Goal: Task Accomplishment & Management: Complete application form

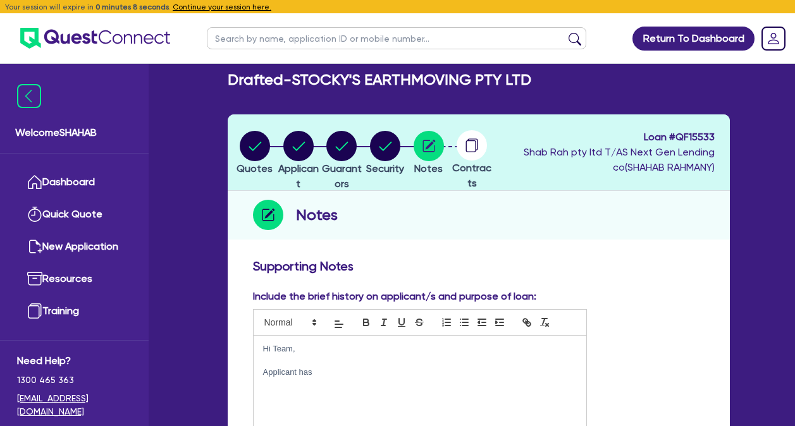
scroll to position [190, 0]
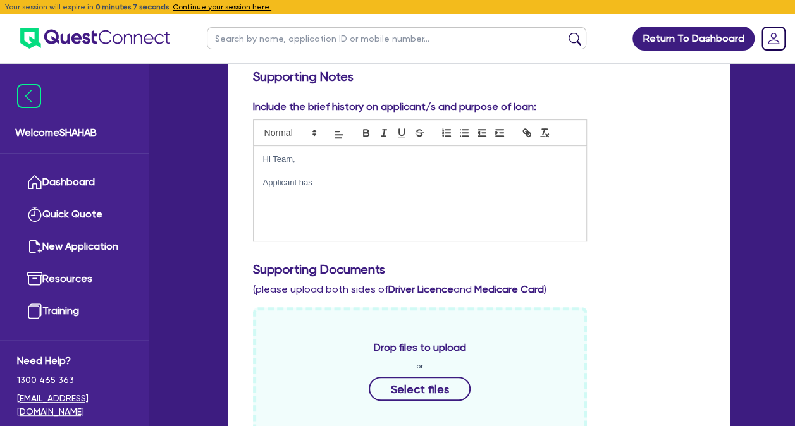
click at [383, 182] on p "Applicant has" at bounding box center [420, 182] width 314 height 11
click at [658, 278] on div "Supporting Documents (please upload both sides of Driver Licence and Medicare C…" at bounding box center [479, 279] width 471 height 35
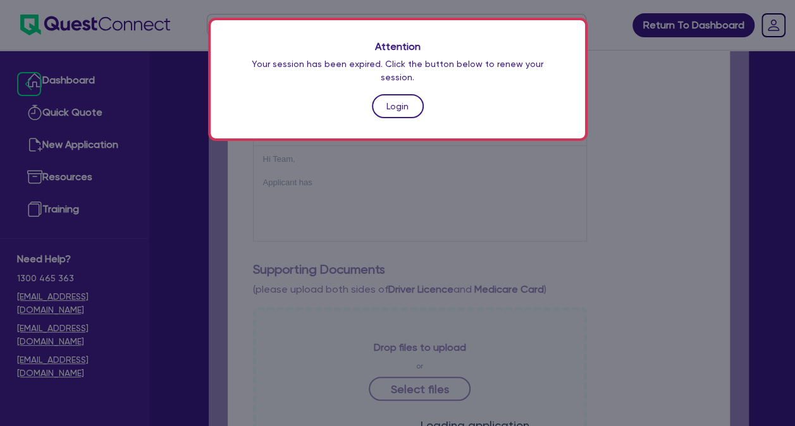
click at [400, 99] on link "Login" at bounding box center [398, 106] width 52 height 24
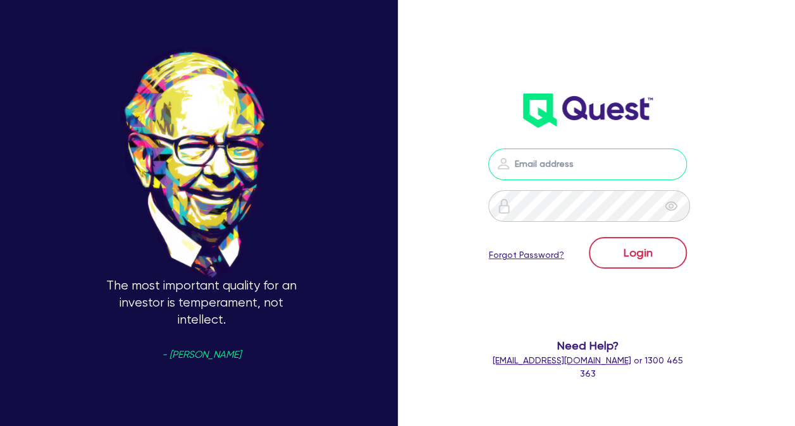
type input "[PERSON_NAME][EMAIL_ADDRESS][DOMAIN_NAME]"
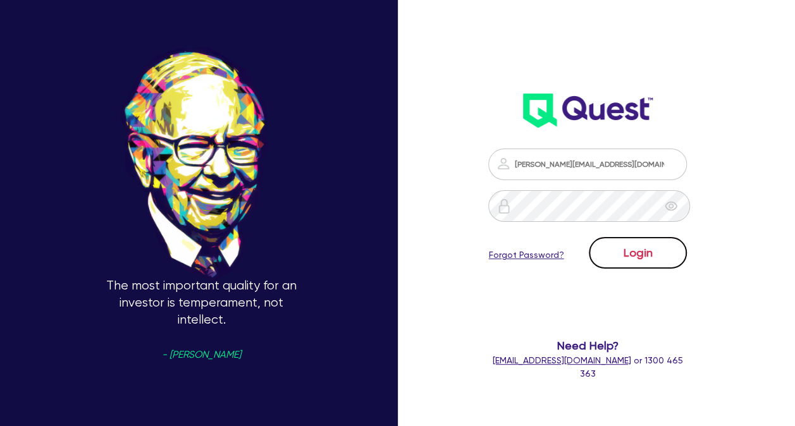
click at [649, 249] on button "Login" at bounding box center [638, 253] width 98 height 32
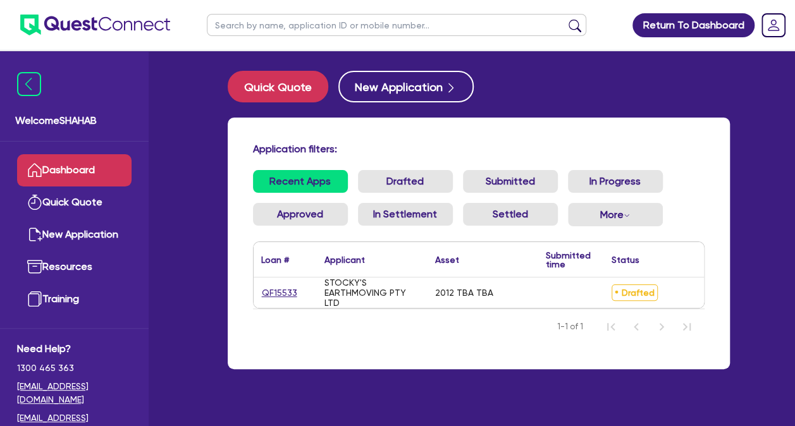
click at [363, 288] on div "STOCKY'S EARTHMOVING PTY LTD" at bounding box center [372, 293] width 96 height 30
click at [627, 295] on span "Drafted" at bounding box center [635, 293] width 46 height 16
click at [275, 295] on link "QF15533" at bounding box center [279, 293] width 37 height 15
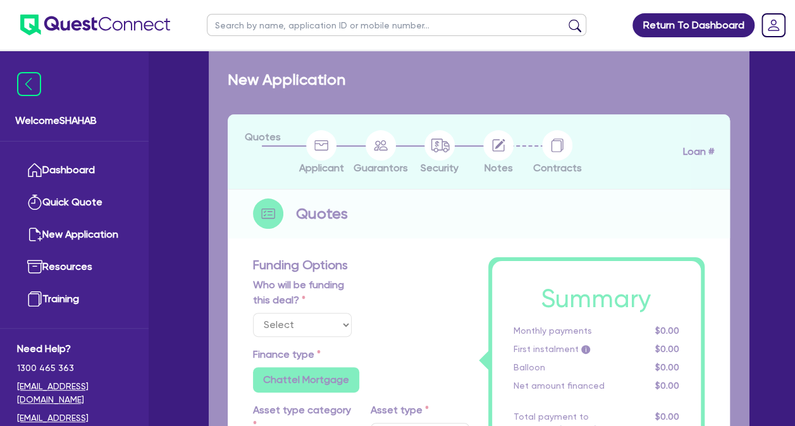
select select "Quest Finance - Own Book"
select select "PRIMARY_ASSETS"
type input "2012"
type input "100,000"
type input "10"
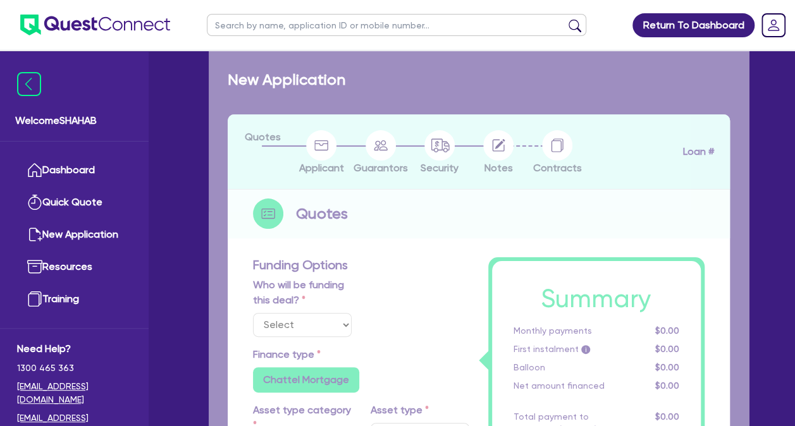
type input "10,000"
type input "17.95"
type input "990"
select select "HEAVY_TRUCKS"
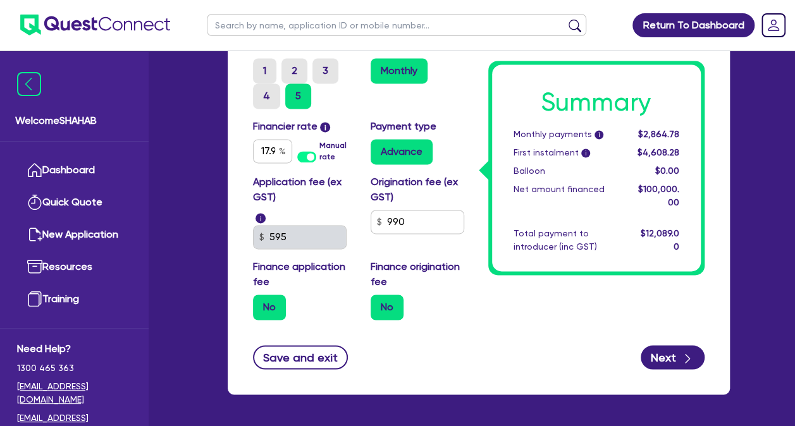
scroll to position [888, 0]
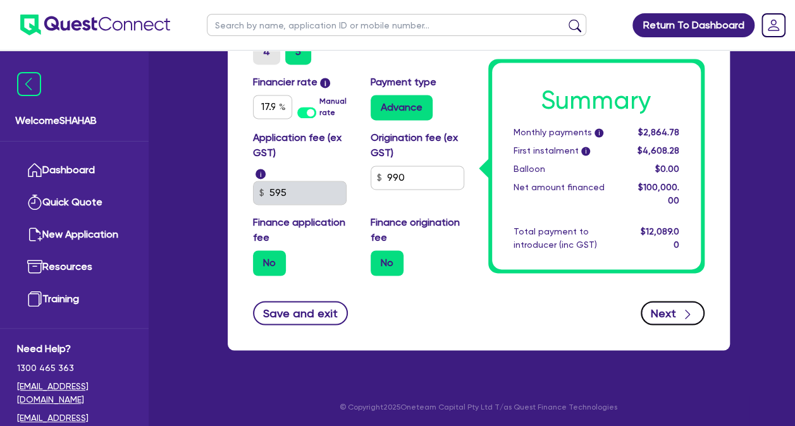
click at [681, 310] on icon "button" at bounding box center [687, 314] width 13 height 13
type input "100,000"
type input "10,000"
select select "COMPANY"
select select "BUILDING_CONSTRUCTION"
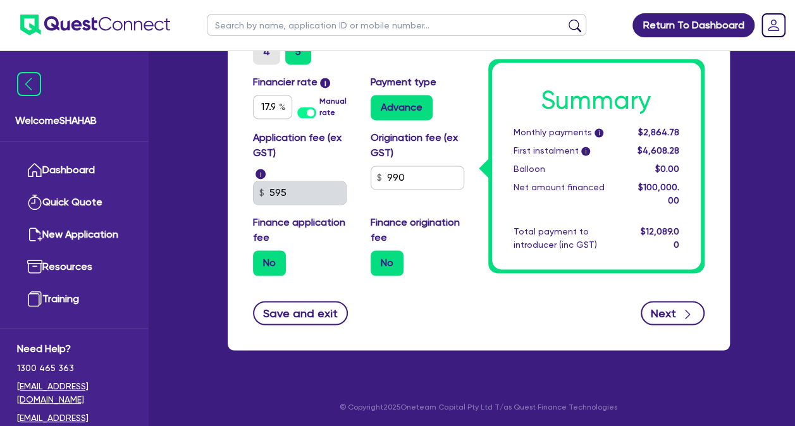
select select "TRADES_SERVICES_CONSUMERS"
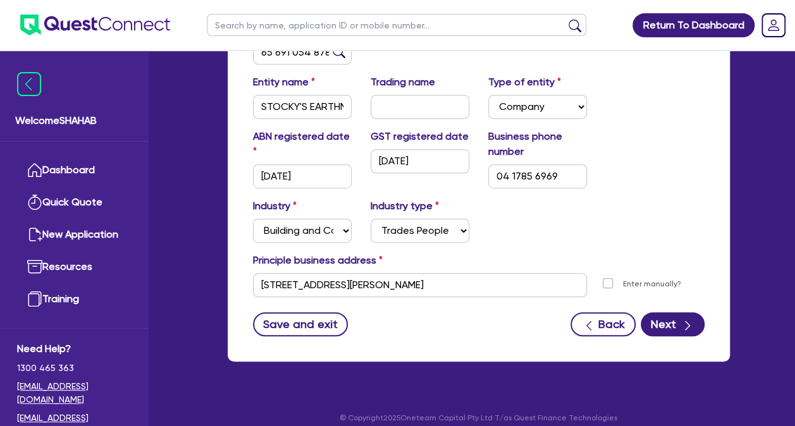
scroll to position [250, 0]
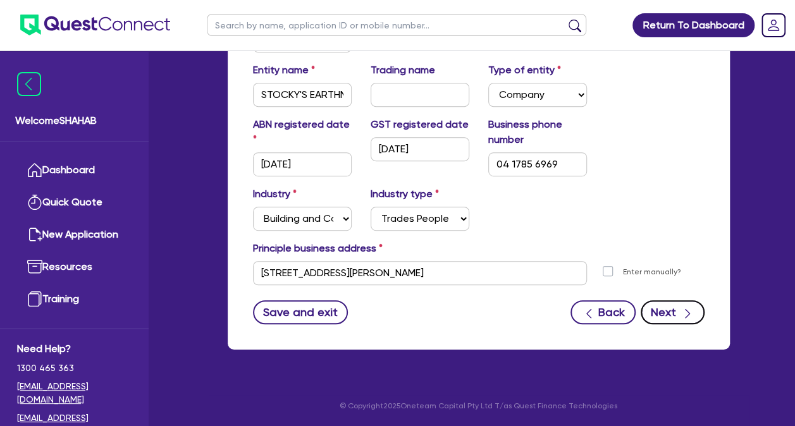
click at [681, 313] on div "button" at bounding box center [688, 312] width 14 height 16
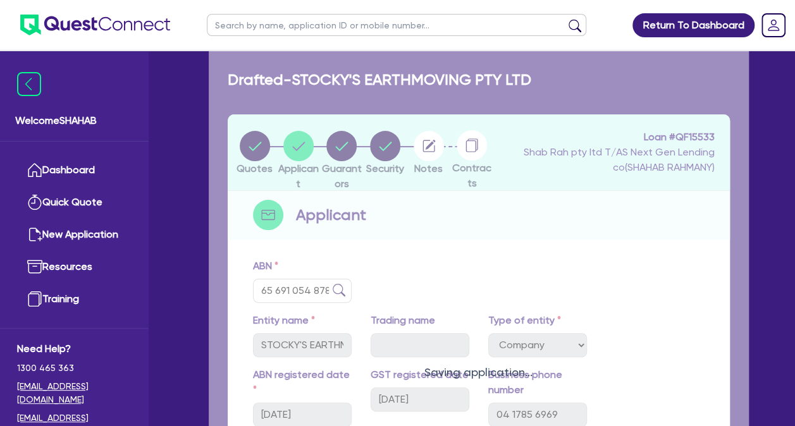
select select "MR"
select select "VIC"
select select "SINGLE"
select select "CASH"
select select "VEHICLE"
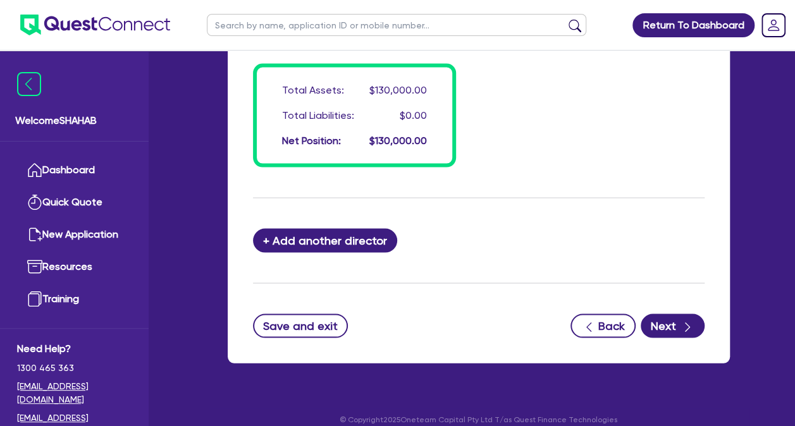
scroll to position [1139, 0]
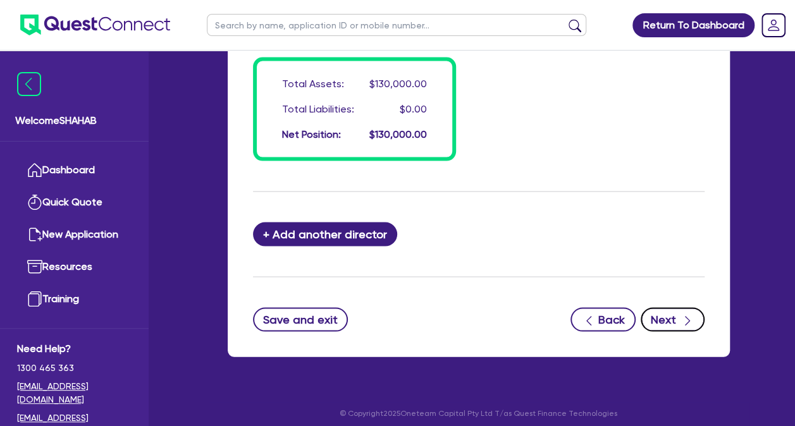
click at [667, 323] on button "Next" at bounding box center [673, 319] width 64 height 24
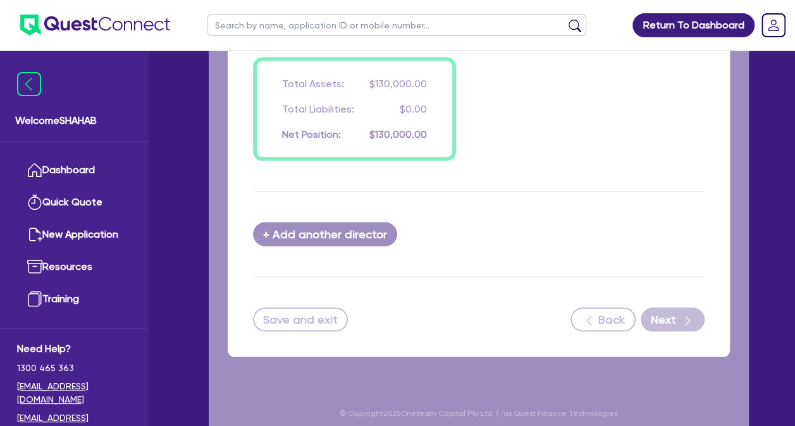
select select "PRIMARY_ASSETS"
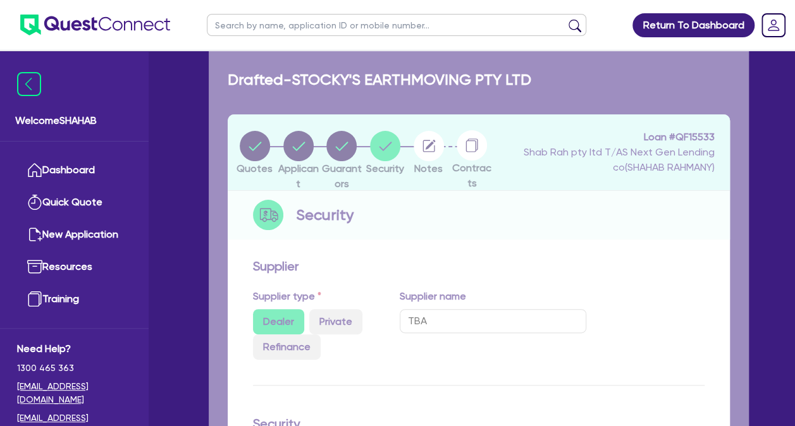
select select "HEAVY_TRUCKS"
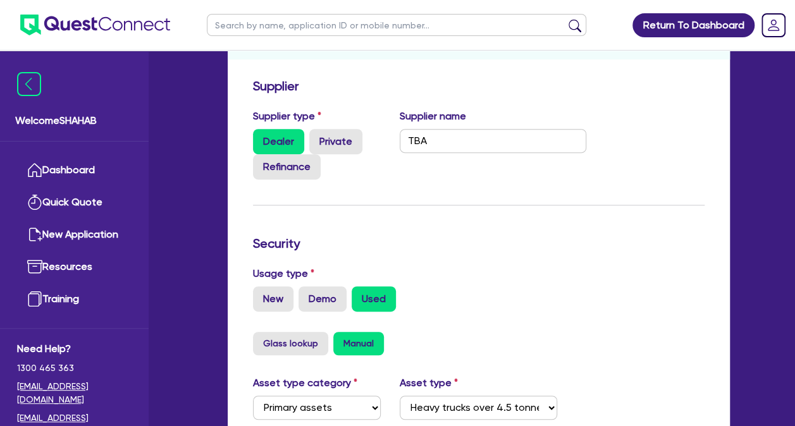
scroll to position [190, 0]
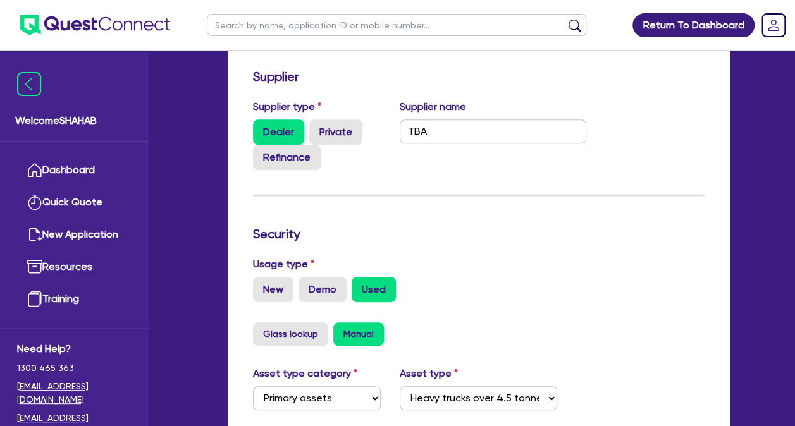
click at [486, 302] on div "Usage type New Demo Used" at bounding box center [479, 285] width 471 height 56
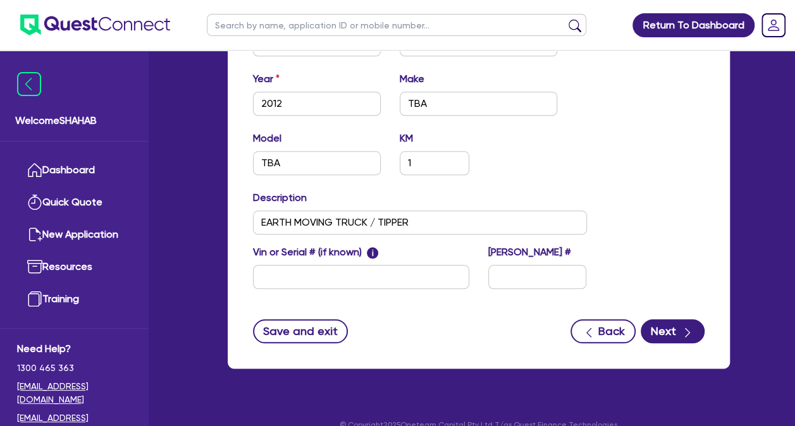
scroll to position [563, 0]
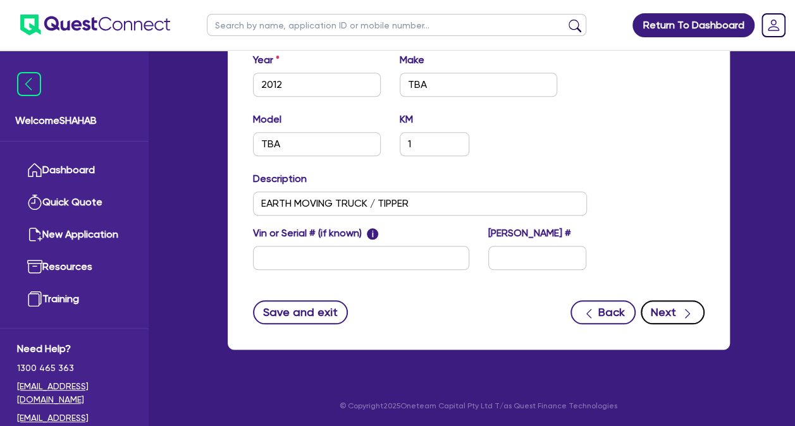
click at [672, 318] on button "Next" at bounding box center [673, 312] width 64 height 24
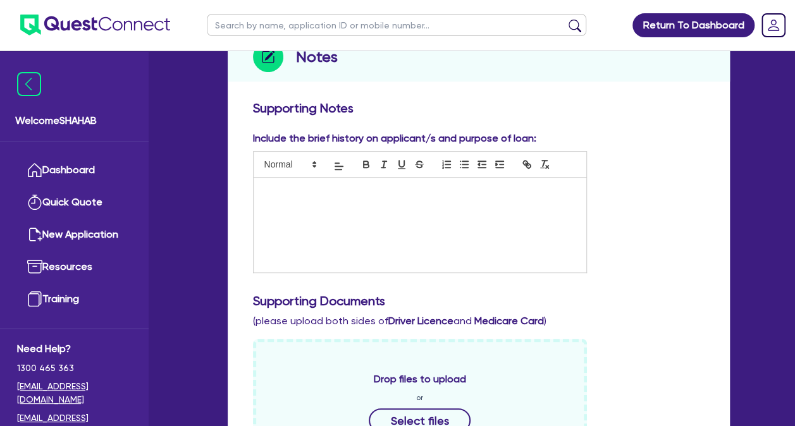
scroll to position [190, 0]
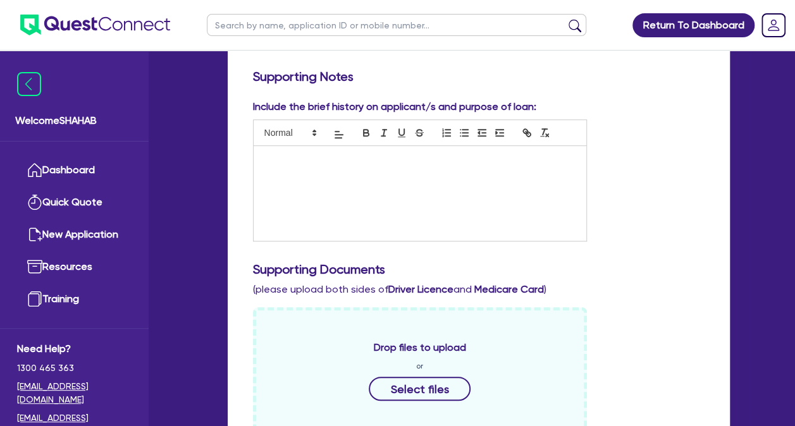
click at [337, 176] on div at bounding box center [420, 193] width 333 height 95
click at [295, 178] on p "Previous DD logistics - Crane truck driver 4 years." at bounding box center [420, 182] width 314 height 11
click at [549, 194] on div "Previous employment : DD logistics - Crane truck driver 4 years." at bounding box center [420, 193] width 333 height 95
click at [529, 185] on p "Previous employment : DD logistics - Crane truck driver 4 years." at bounding box center [420, 182] width 314 height 11
click at [363, 166] on p at bounding box center [420, 171] width 314 height 11
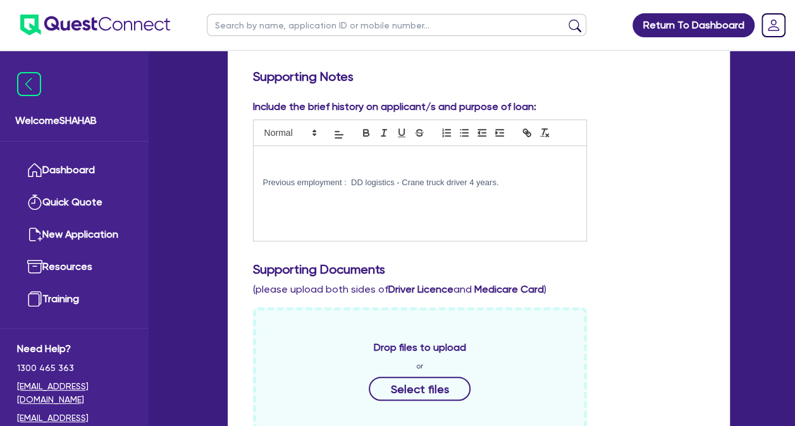
click at [339, 157] on p at bounding box center [420, 159] width 314 height 11
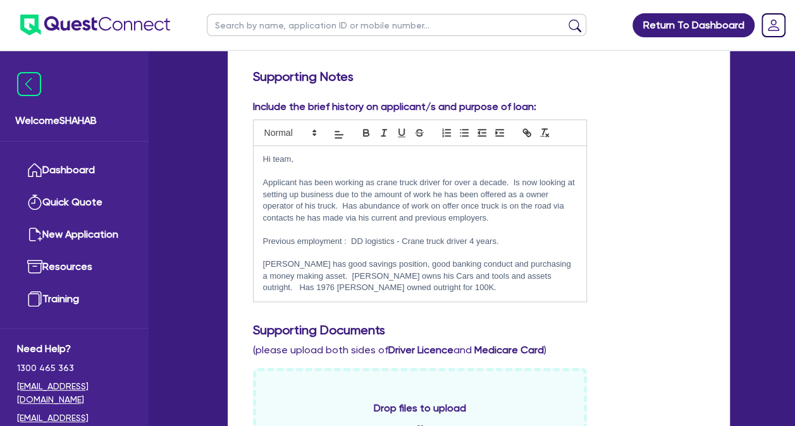
click at [388, 290] on p "[PERSON_NAME] has good savings position, good banking conduct and purchasing a …" at bounding box center [420, 276] width 314 height 35
click at [424, 286] on p "[PERSON_NAME] has good savings position, good banking conduct and purchasing a …" at bounding box center [420, 276] width 314 height 35
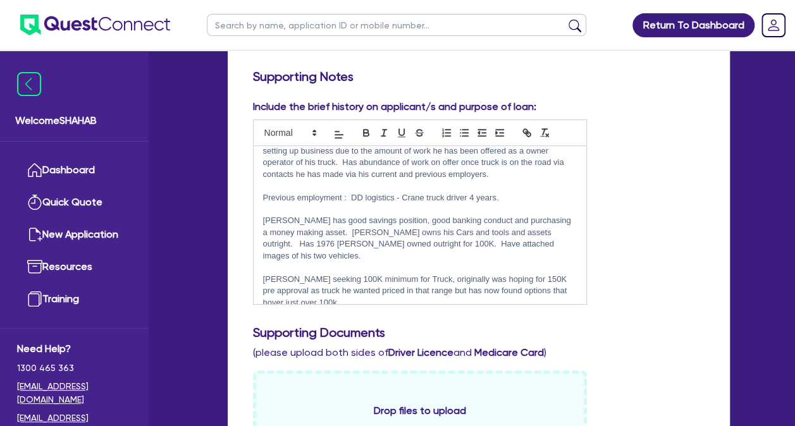
scroll to position [316, 0]
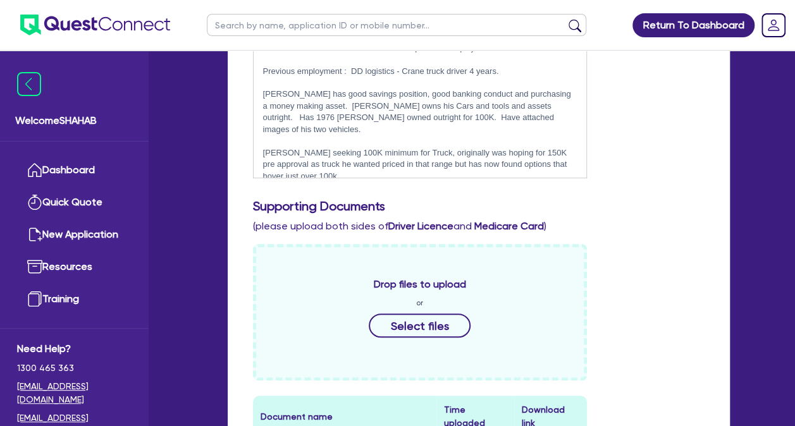
click at [330, 166] on p "[PERSON_NAME] seeking 100K minimum for Truck, originally was hoping for 150K pr…" at bounding box center [420, 164] width 314 height 35
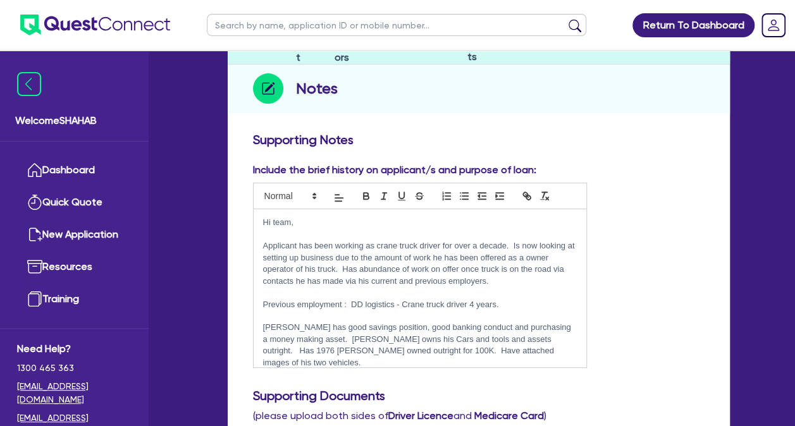
scroll to position [0, 0]
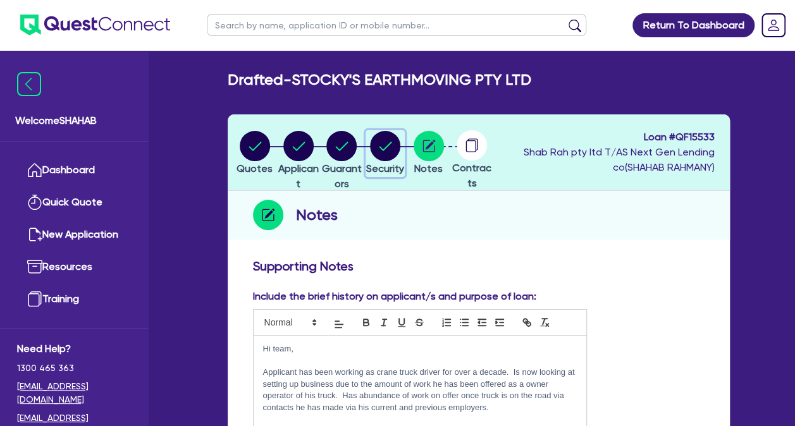
click at [388, 149] on circle "button" at bounding box center [385, 146] width 30 height 30
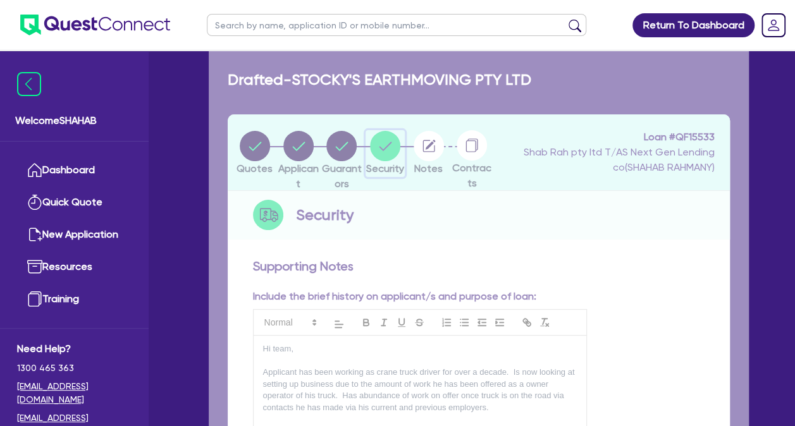
select select "PRIMARY_ASSETS"
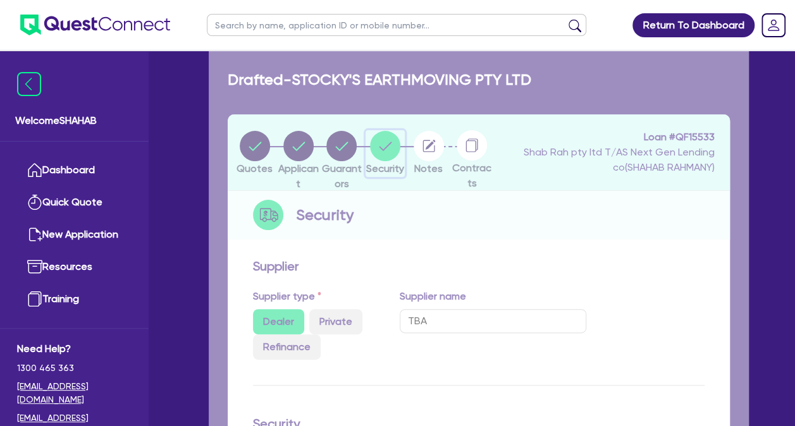
select select "HEAVY_TRUCKS"
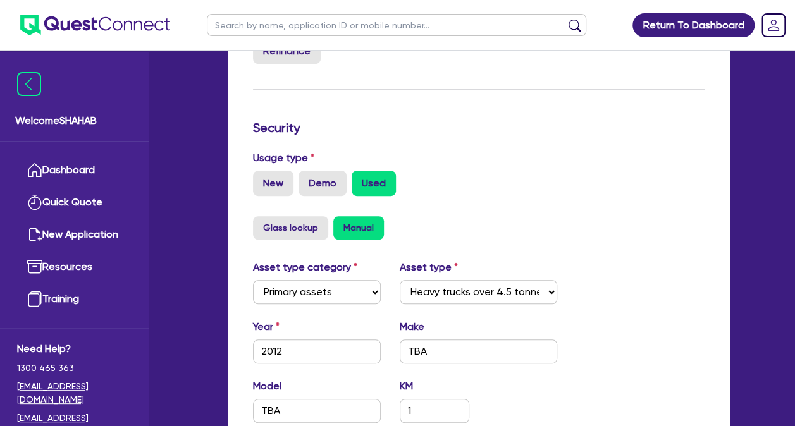
scroll to position [443, 0]
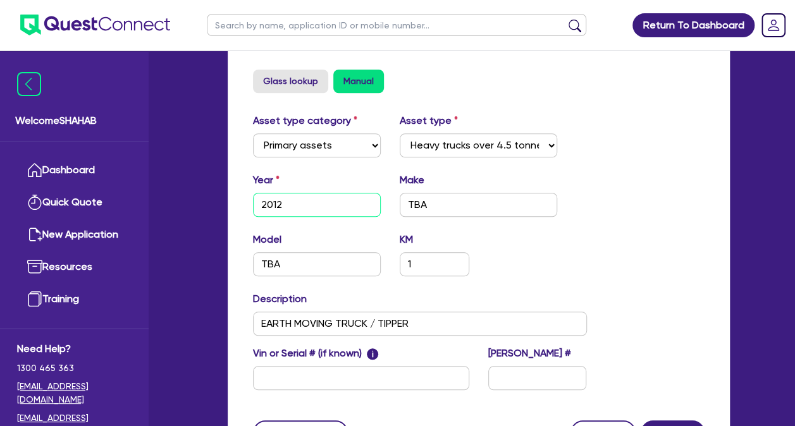
click at [309, 204] on input "2012" at bounding box center [317, 205] width 128 height 24
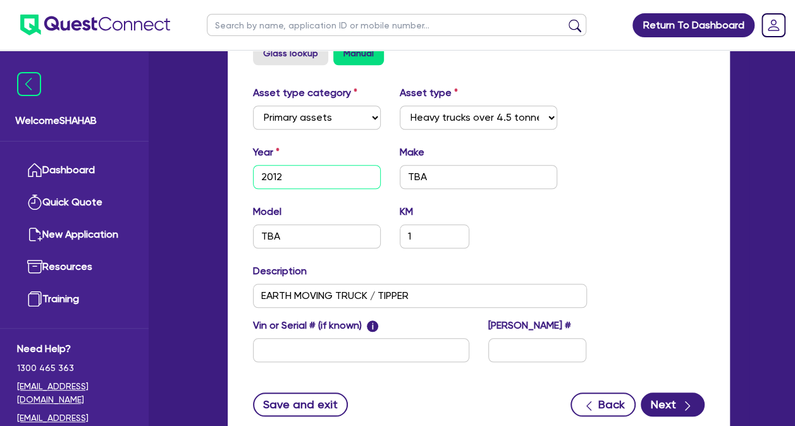
scroll to position [563, 0]
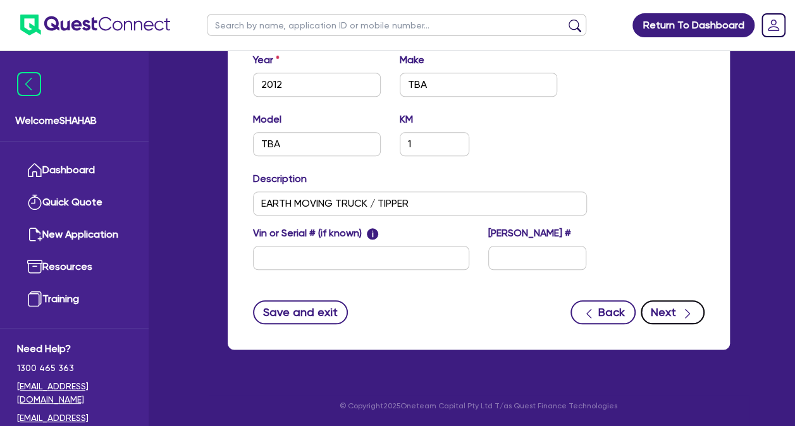
click at [669, 307] on button "Next" at bounding box center [673, 312] width 64 height 24
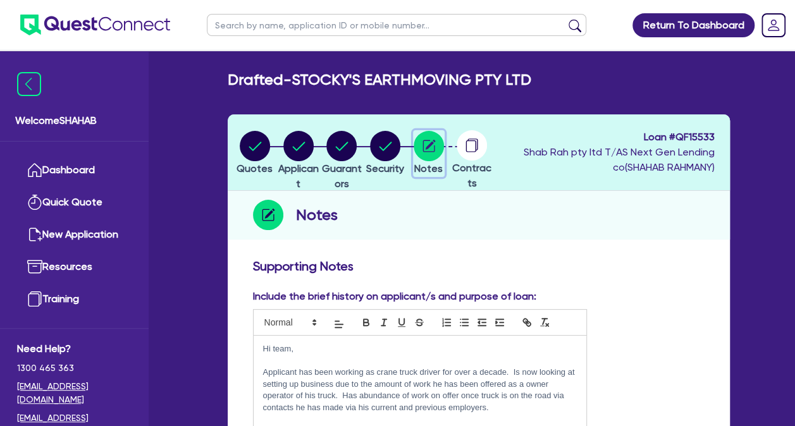
click at [429, 152] on circle "button" at bounding box center [429, 146] width 30 height 30
click at [383, 149] on icon "button" at bounding box center [385, 146] width 13 height 9
select select "PRIMARY_ASSETS"
select select "HEAVY_TRUCKS"
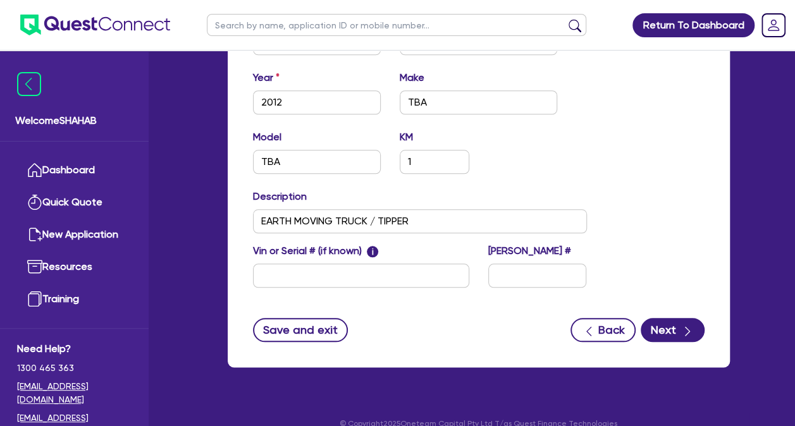
scroll to position [563, 0]
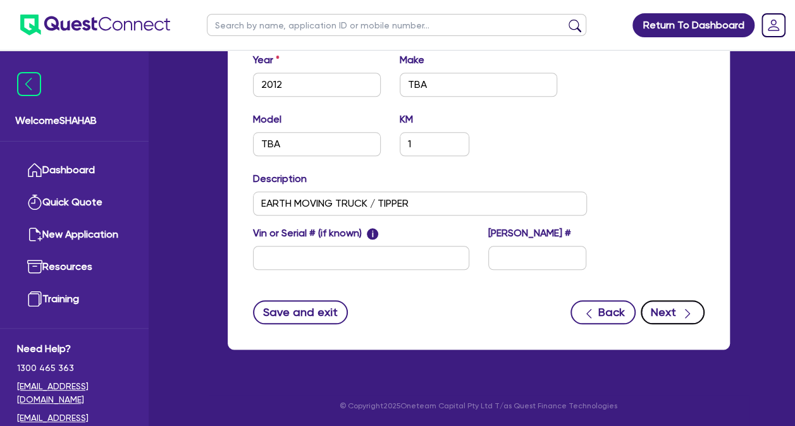
click at [692, 306] on div "button" at bounding box center [687, 312] width 13 height 16
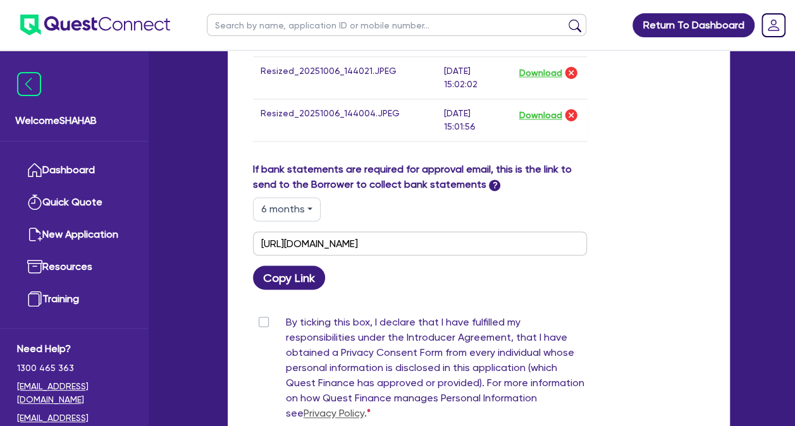
scroll to position [759, 0]
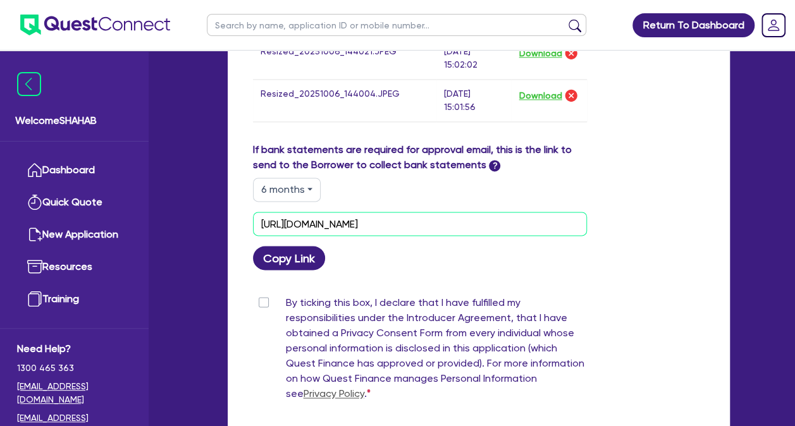
click at [311, 218] on input "[URL][DOMAIN_NAME]" at bounding box center [420, 224] width 334 height 24
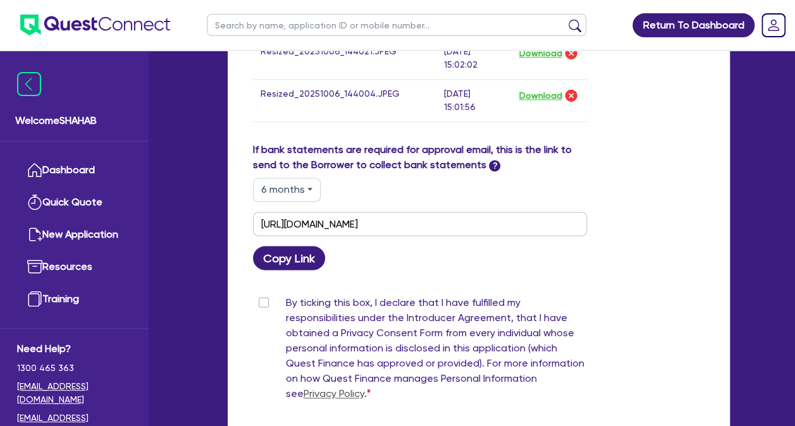
drag, startPoint x: 311, startPoint y: 218, endPoint x: 391, endPoint y: 263, distance: 91.5
click at [391, 263] on div "Copy Link" at bounding box center [420, 258] width 353 height 24
click at [286, 302] on label "By ticking this box, I declare that I have fulfilled my responsibilities under …" at bounding box center [436, 350] width 301 height 111
click at [263, 302] on input "By ticking this box, I declare that I have fulfilled my responsibilities under …" at bounding box center [258, 301] width 10 height 12
checkbox input "true"
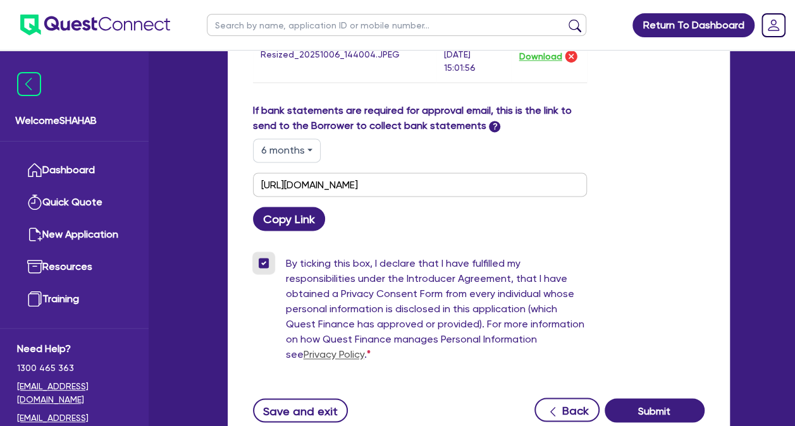
scroll to position [696, 0]
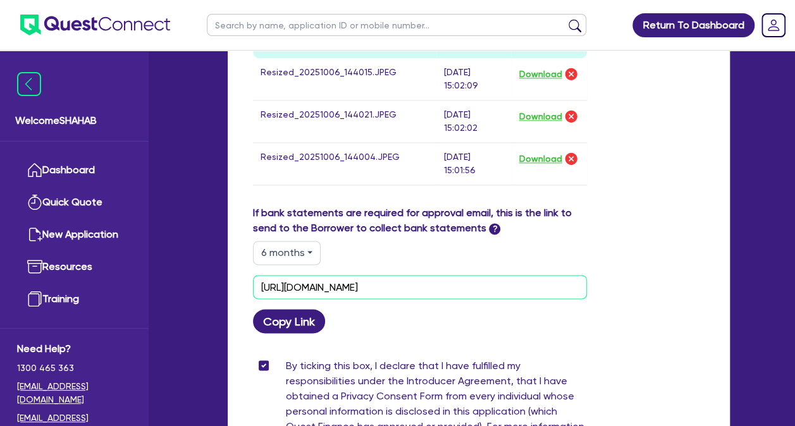
click at [524, 282] on input "[URL][DOMAIN_NAME]" at bounding box center [420, 287] width 334 height 24
click at [275, 247] on button "6 months" at bounding box center [287, 253] width 68 height 24
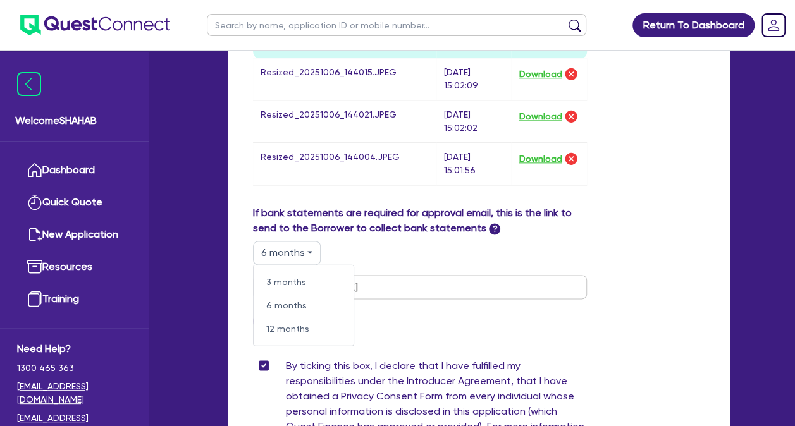
click at [275, 247] on button "6 months" at bounding box center [287, 253] width 68 height 24
click at [379, 242] on div "6 months 3 months 6 months 12 months" at bounding box center [420, 253] width 334 height 24
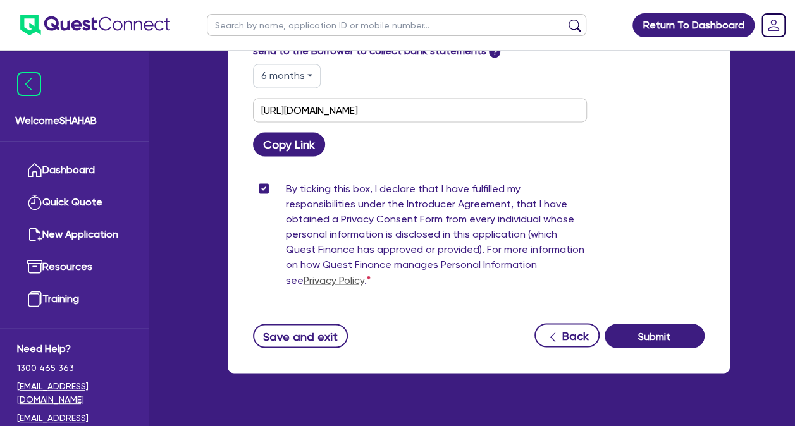
scroll to position [937, 0]
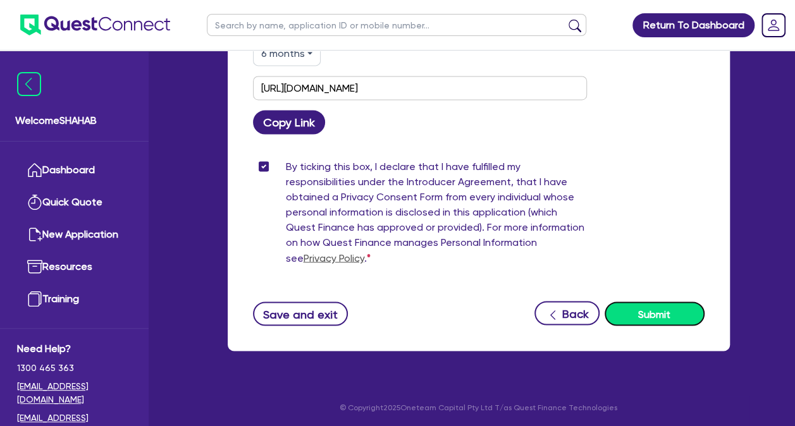
click at [673, 302] on button "Submit" at bounding box center [655, 314] width 100 height 24
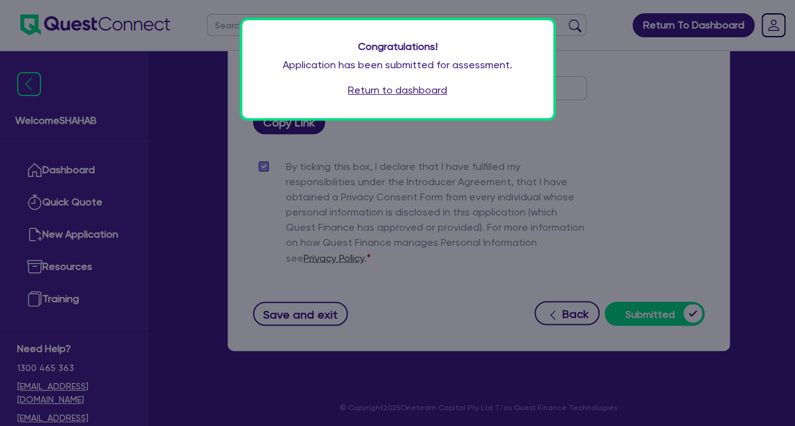
click at [657, 219] on div "Congratulations! Application has been submitted for assessment. Return to dashb…" at bounding box center [397, 213] width 795 height 426
click at [434, 90] on link "Return to dashboard" at bounding box center [397, 90] width 99 height 15
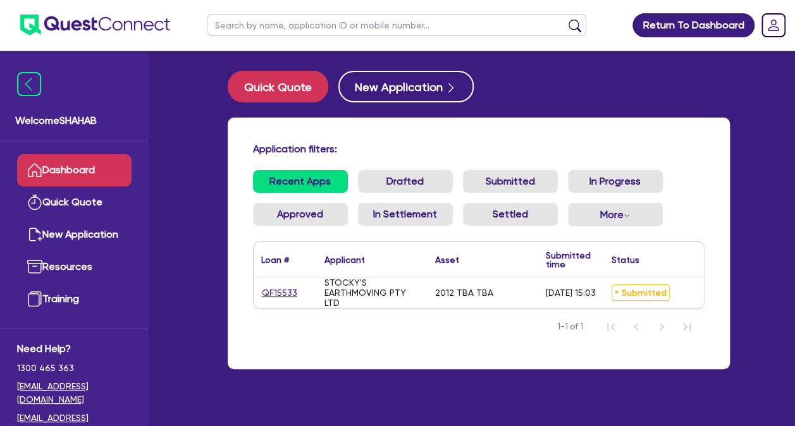
click at [354, 359] on div "Application filters: Recent Apps Drafted Submitted In Progress Approved In Sett…" at bounding box center [479, 244] width 502 height 252
click at [272, 294] on link "QF15533" at bounding box center [279, 293] width 37 height 15
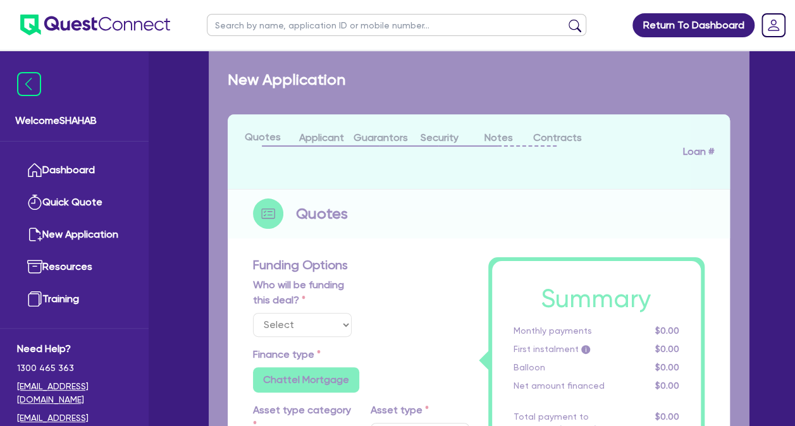
select select "Quest Finance - Own Book"
select select "PRIMARY_ASSETS"
type input "2012"
type input "100,000"
type input "10"
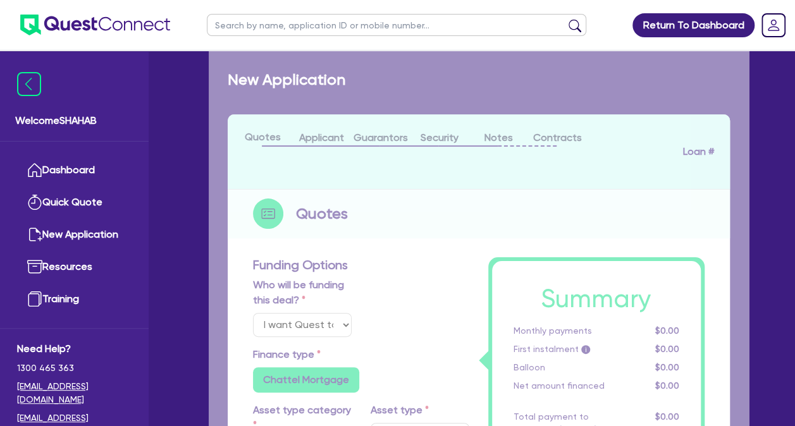
type input "10,000"
type input "17.95"
type input "990"
select select "HEAVY_TRUCKS"
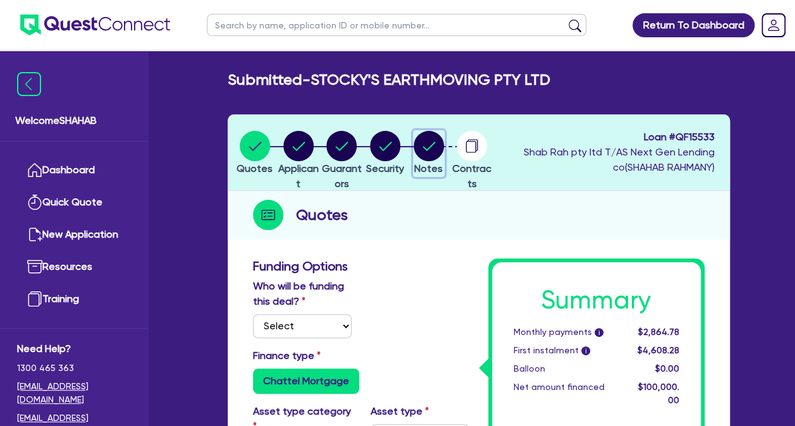
click at [433, 152] on circle "button" at bounding box center [429, 146] width 30 height 30
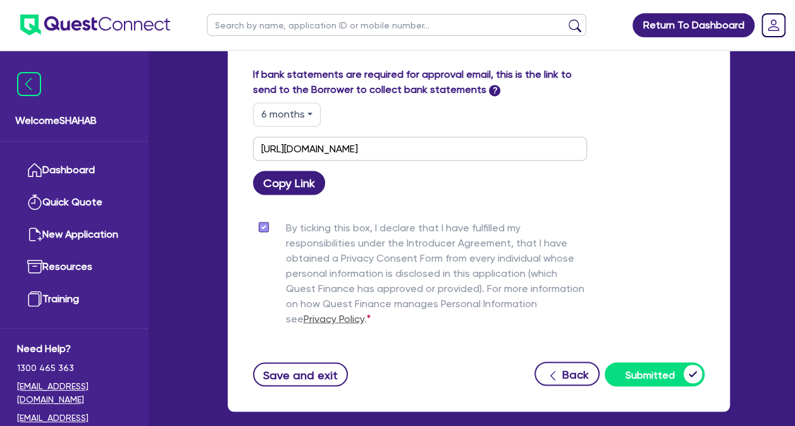
scroll to position [1022, 0]
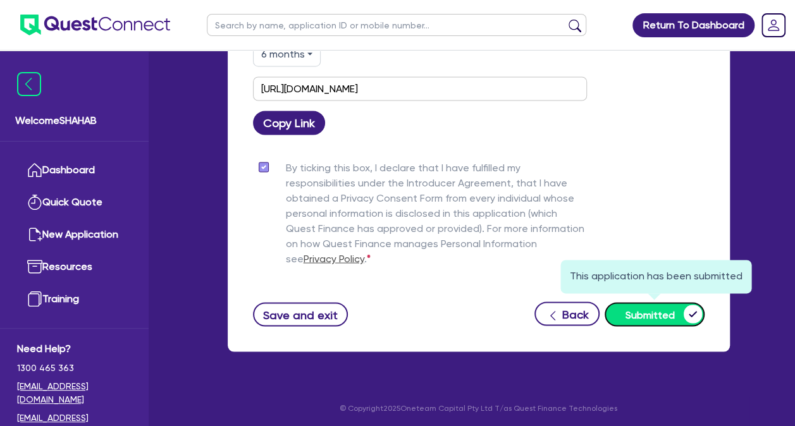
click at [653, 317] on button "Submitted" at bounding box center [655, 314] width 100 height 24
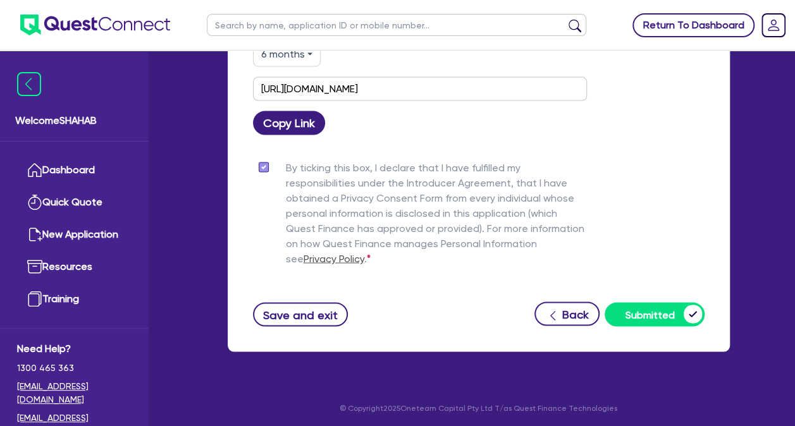
click at [687, 15] on link "Return To Dashboard" at bounding box center [694, 25] width 122 height 24
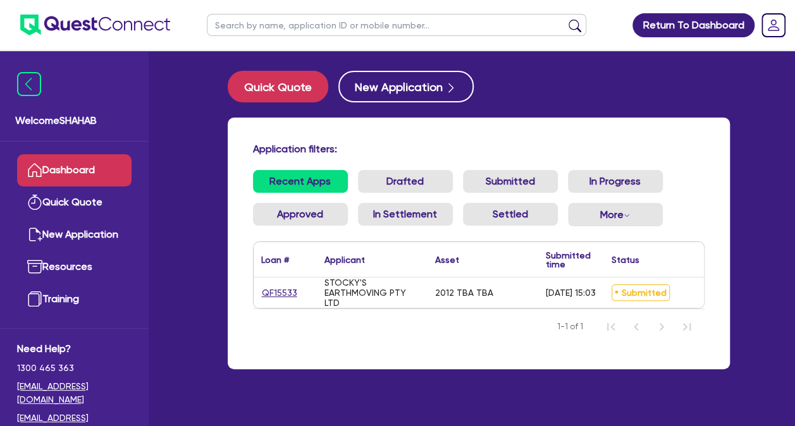
click at [438, 33] on input "text" at bounding box center [397, 25] width 380 height 22
click at [472, 46] on ul at bounding box center [396, 25] width 405 height 50
